Goal: Transaction & Acquisition: Purchase product/service

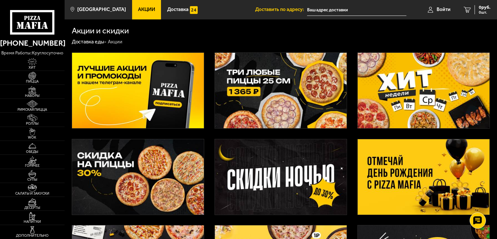
click at [156, 164] on img at bounding box center [138, 177] width 132 height 76
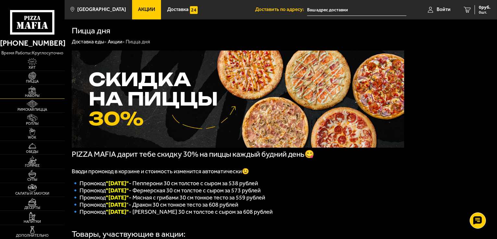
click at [36, 93] on img at bounding box center [32, 90] width 20 height 8
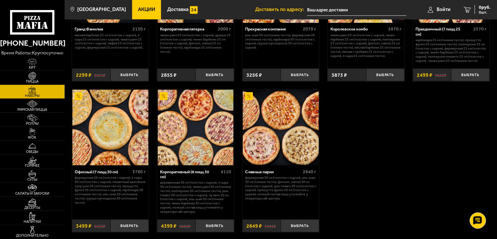
scroll to position [811, 0]
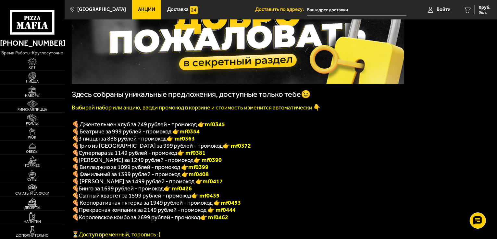
scroll to position [65, 0]
